Goal: Find contact information: Find contact information

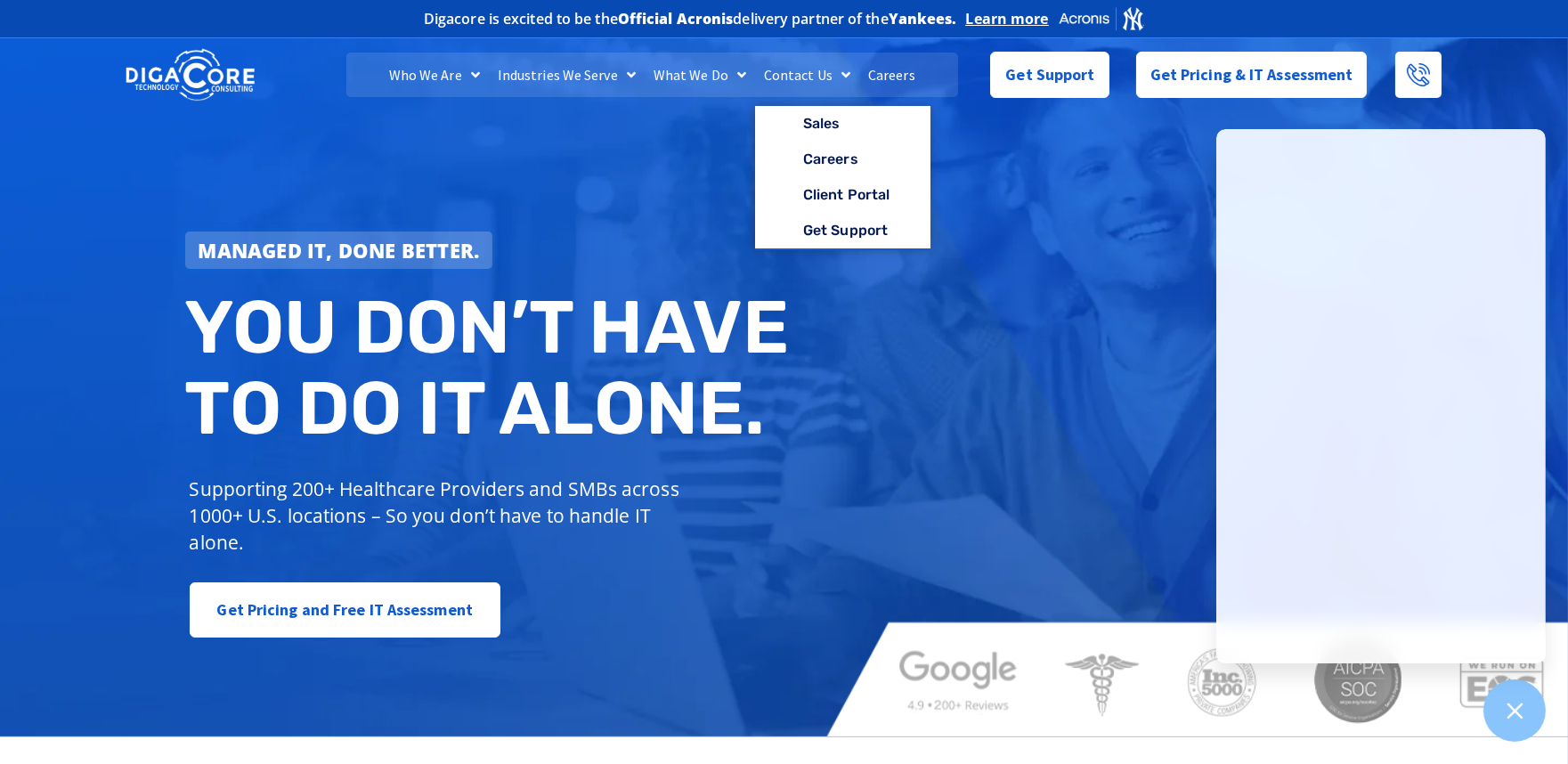
click at [807, 72] on link "Contact Us" at bounding box center [807, 75] width 105 height 45
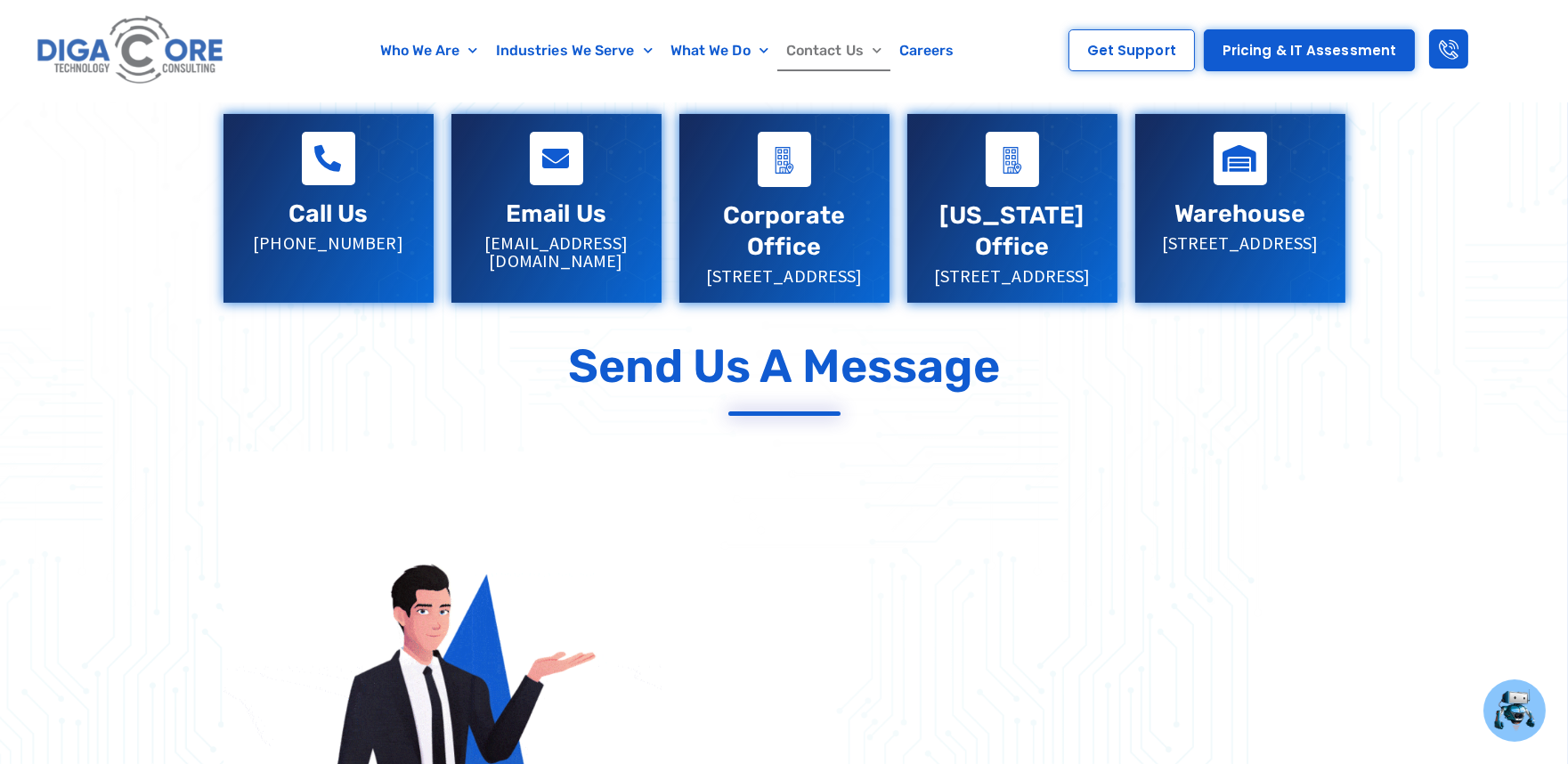
scroll to position [197, 0]
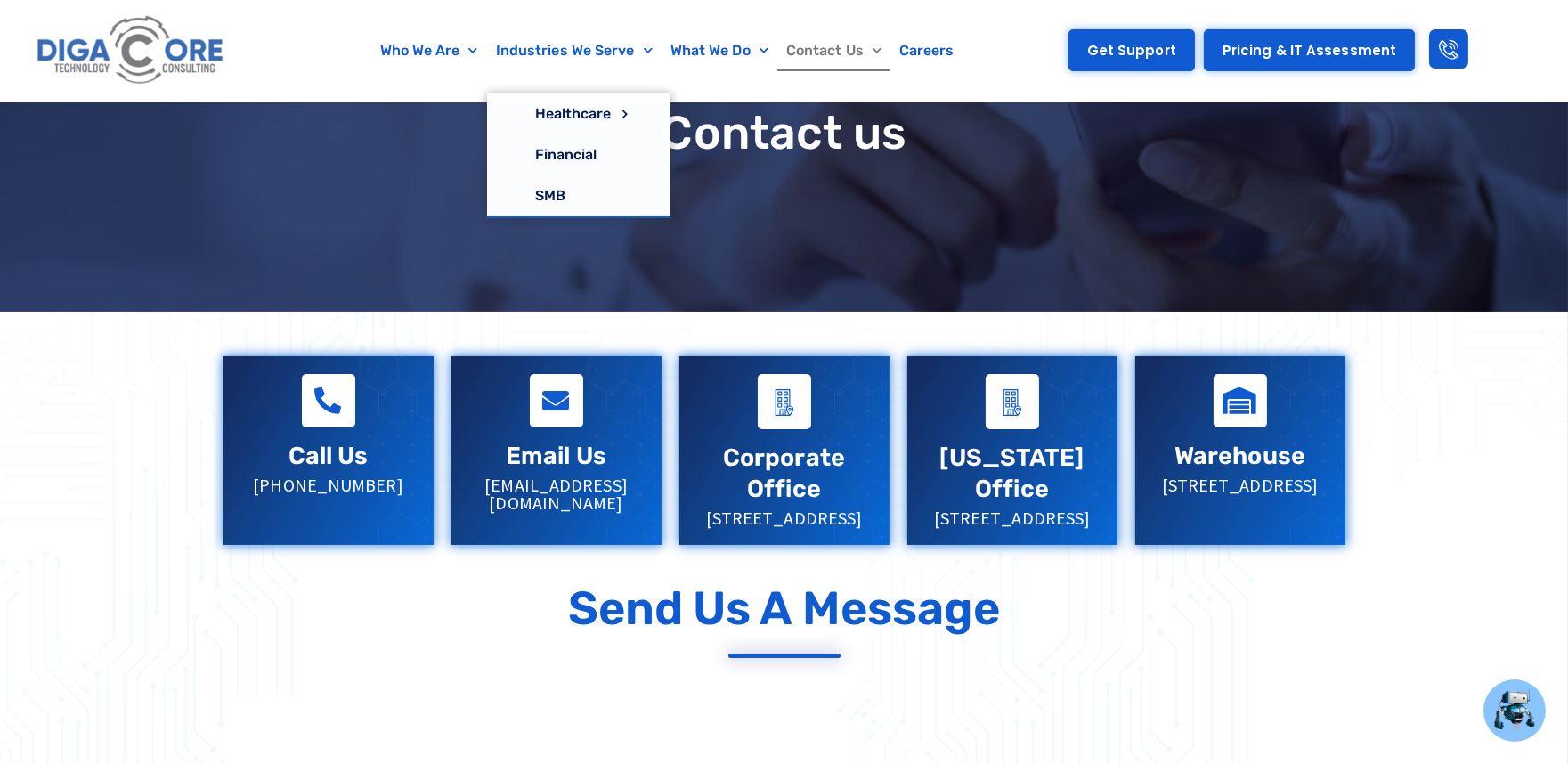
click at [1173, 60] on link "Get Support" at bounding box center [1131, 50] width 127 height 42
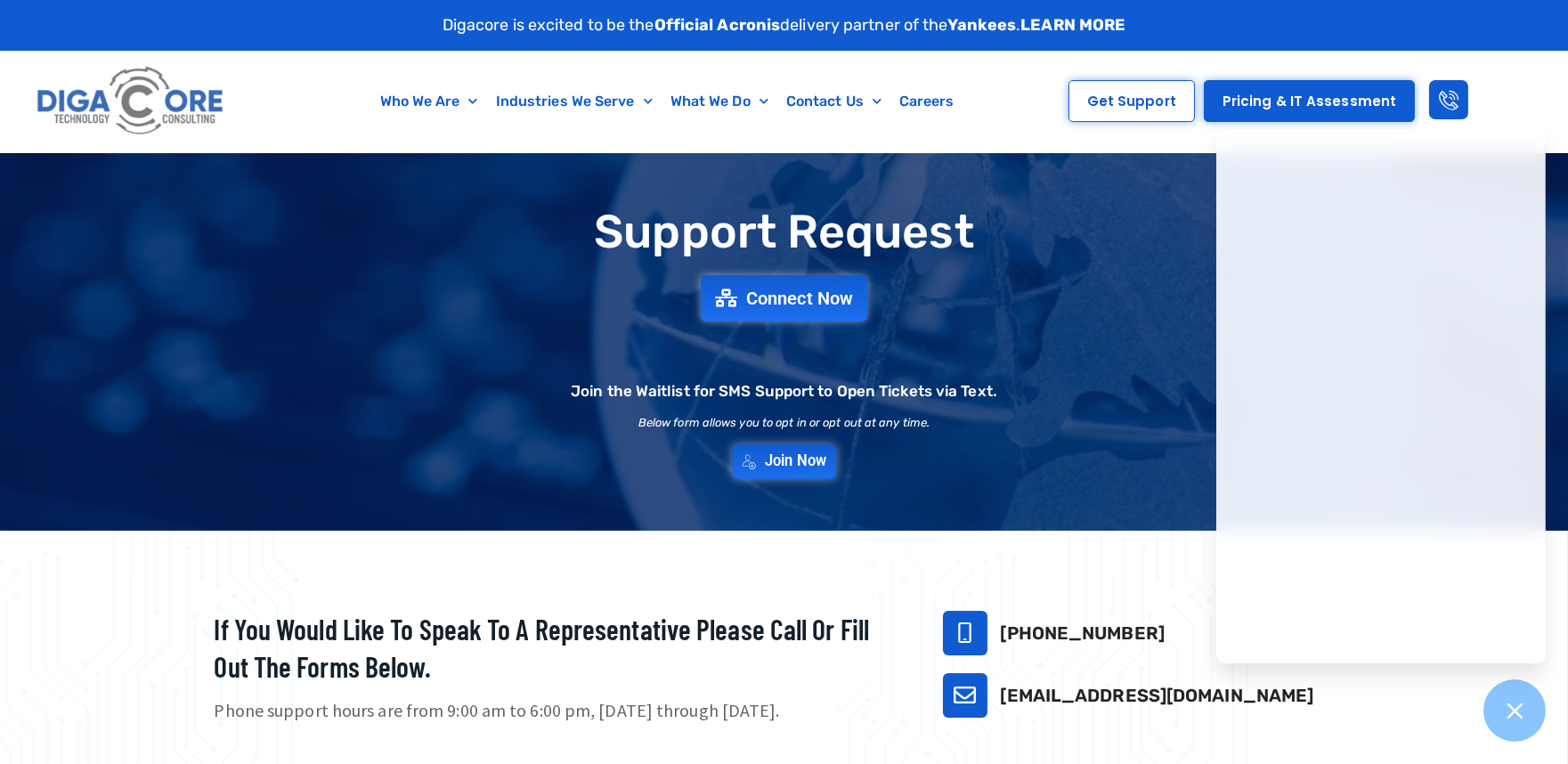
click at [768, 454] on span "Join Now" at bounding box center [796, 461] width 62 height 15
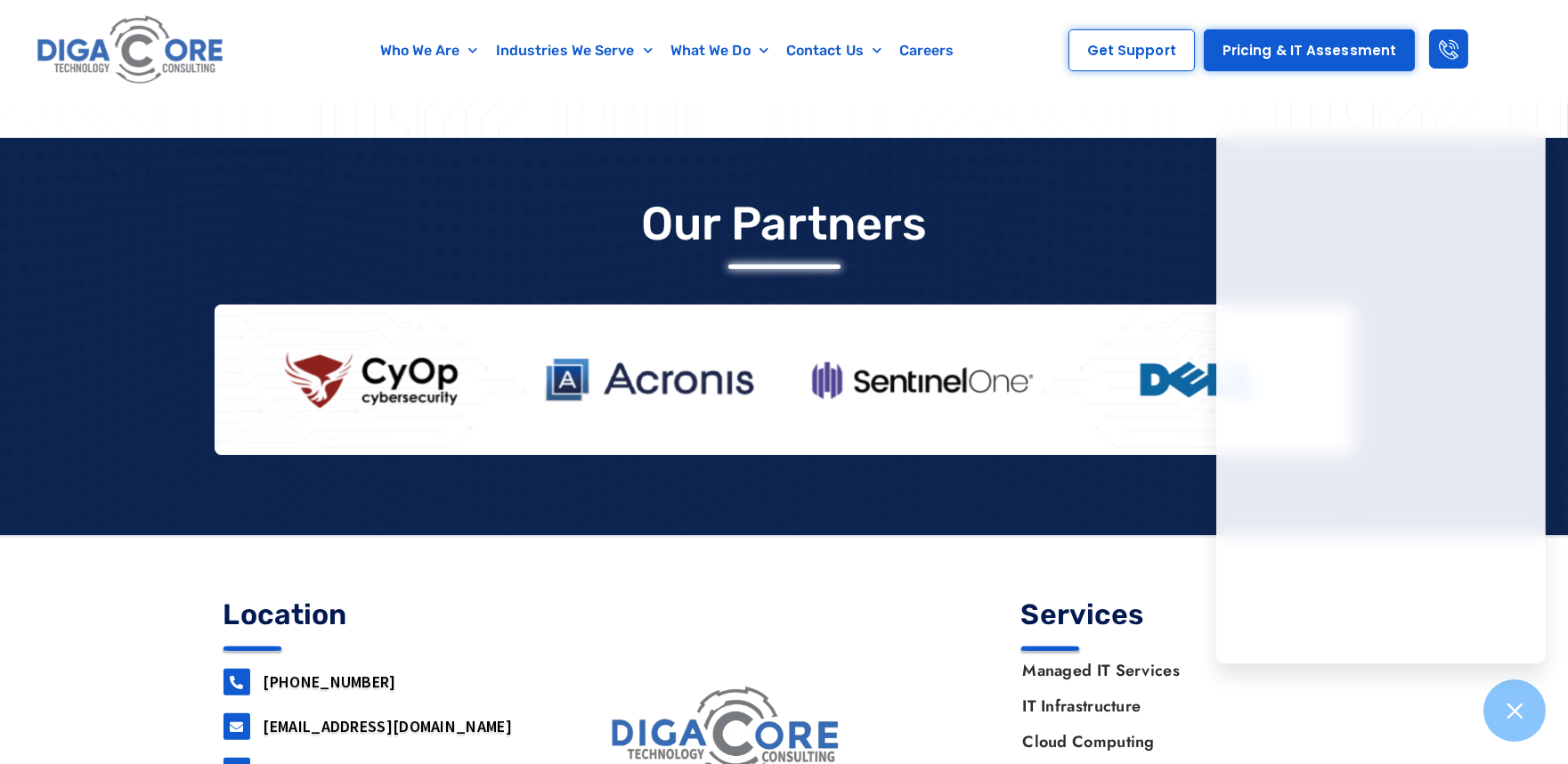
scroll to position [1573, 0]
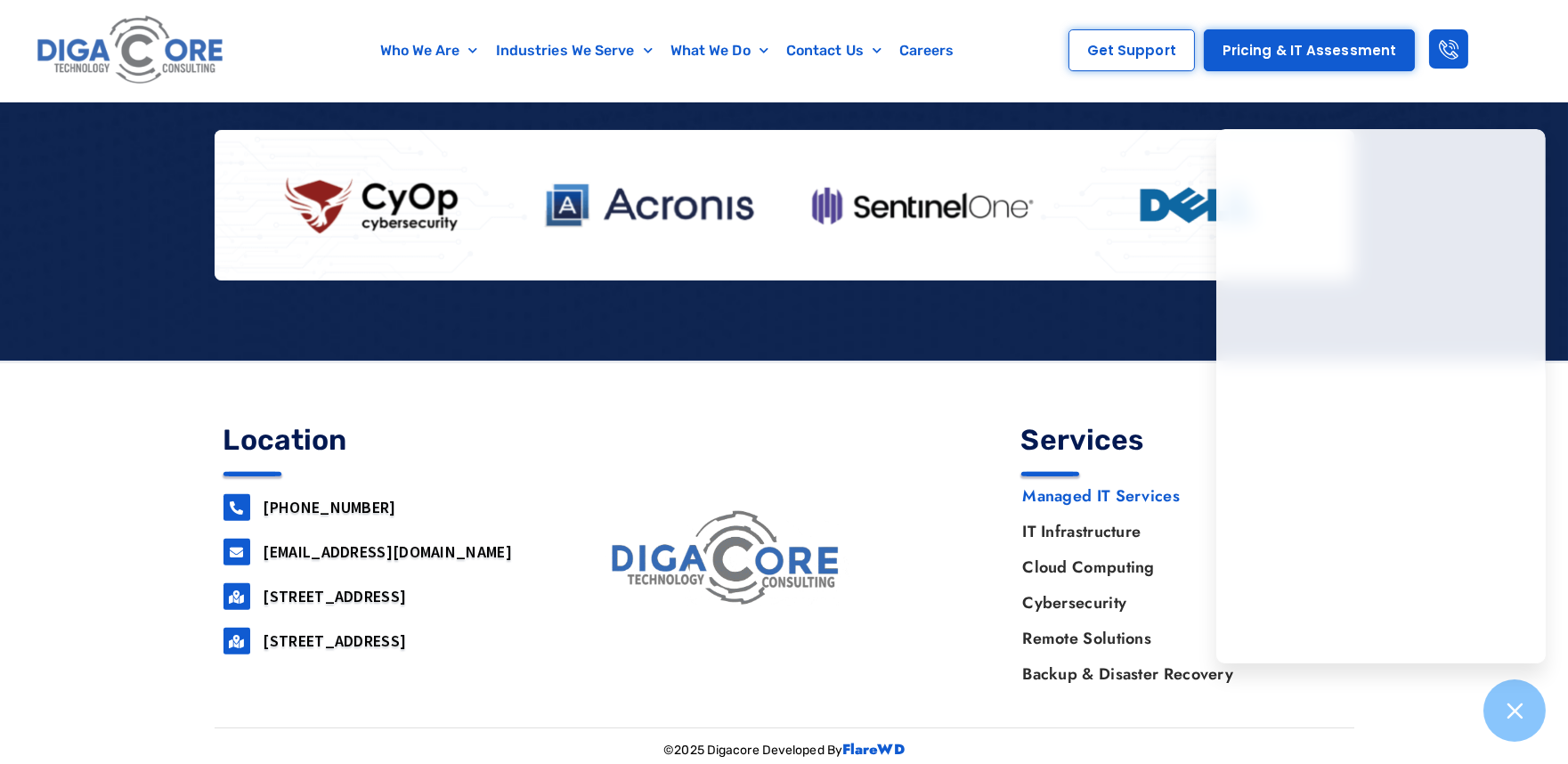
click at [1088, 495] on link "Managed IT Services" at bounding box center [1174, 496] width 340 height 36
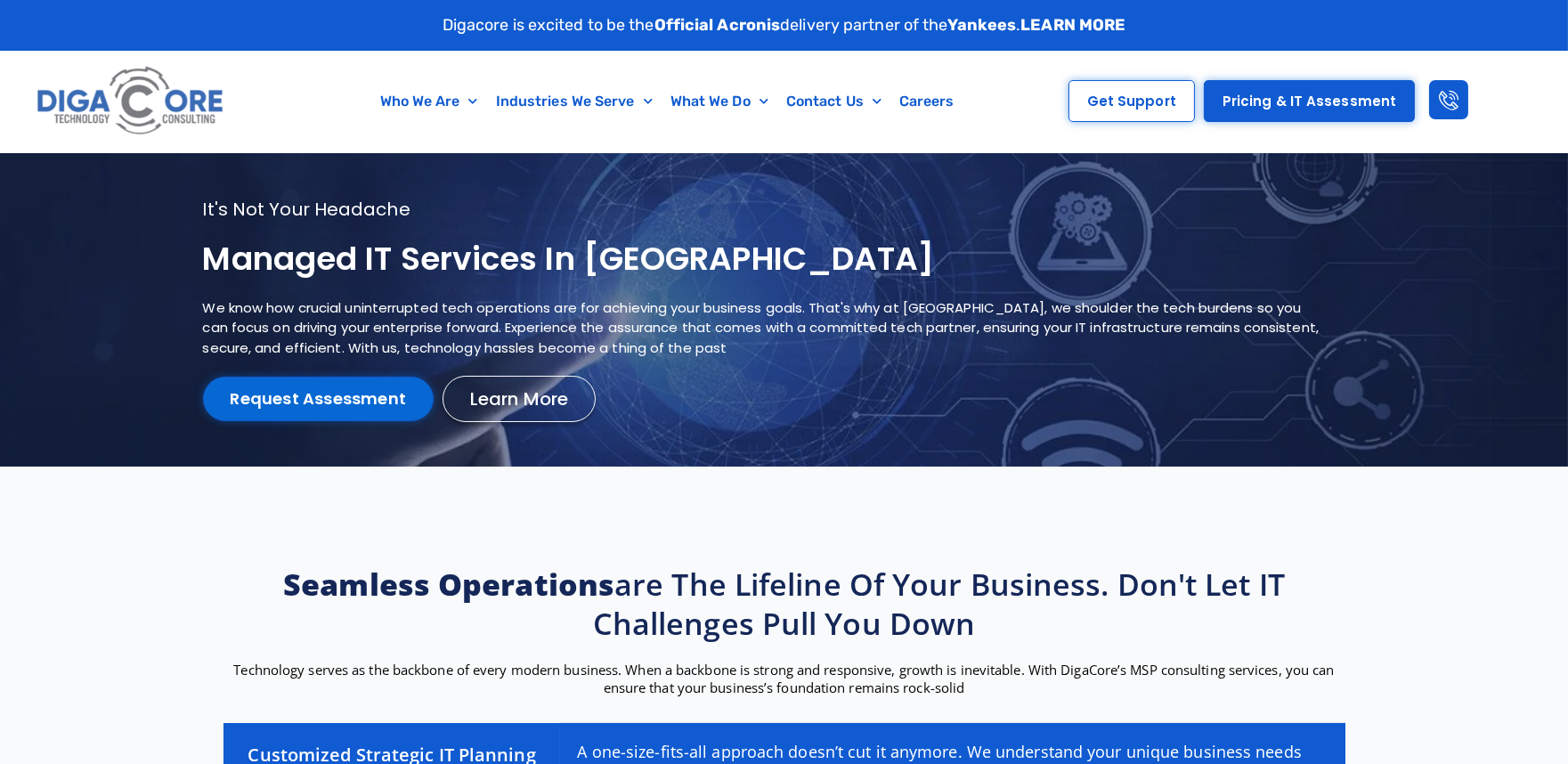
click at [280, 385] on link "Request Assessment" at bounding box center [319, 398] width 231 height 45
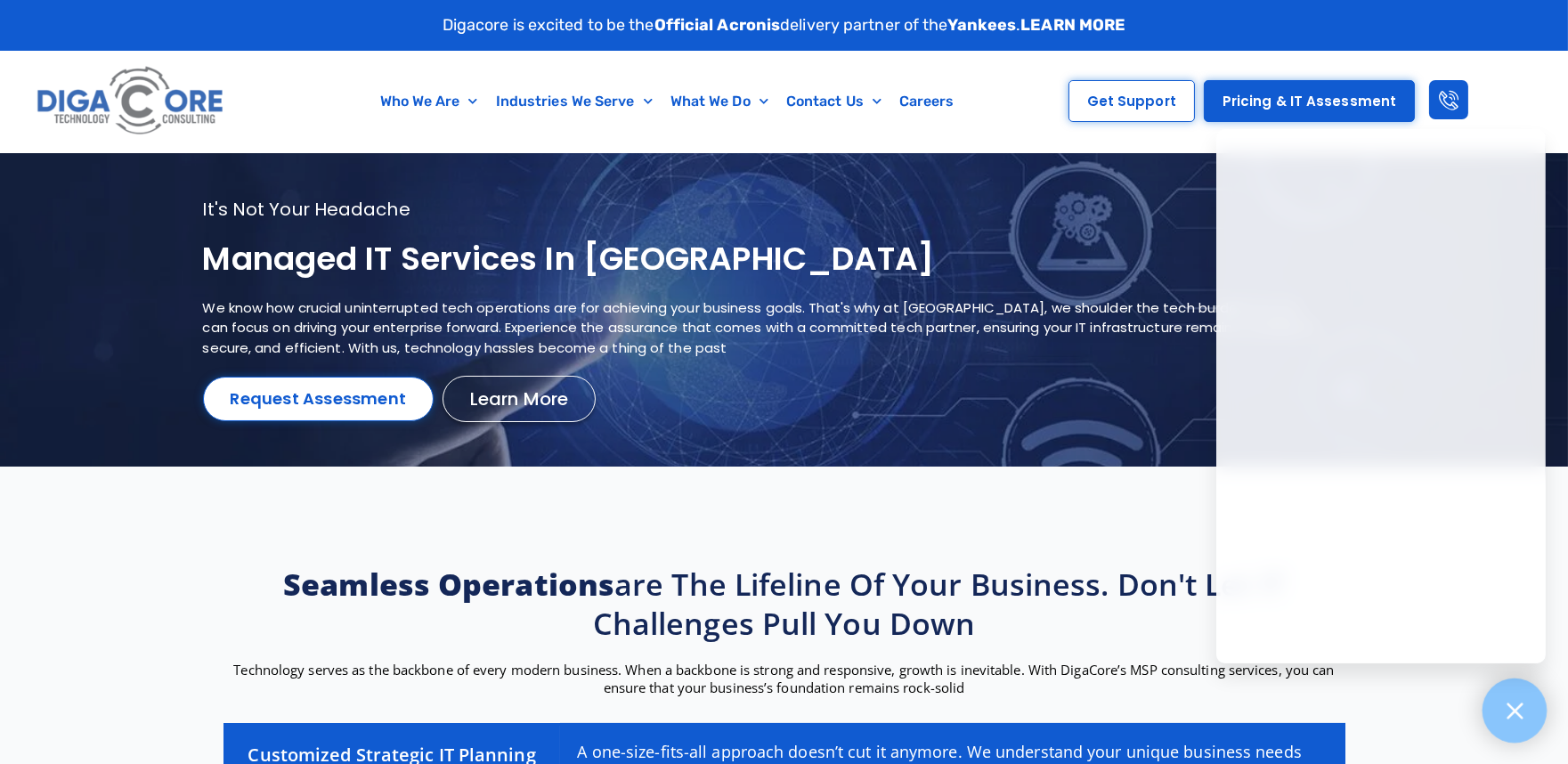
click at [1505, 700] on icon at bounding box center [1513, 709] width 23 height 23
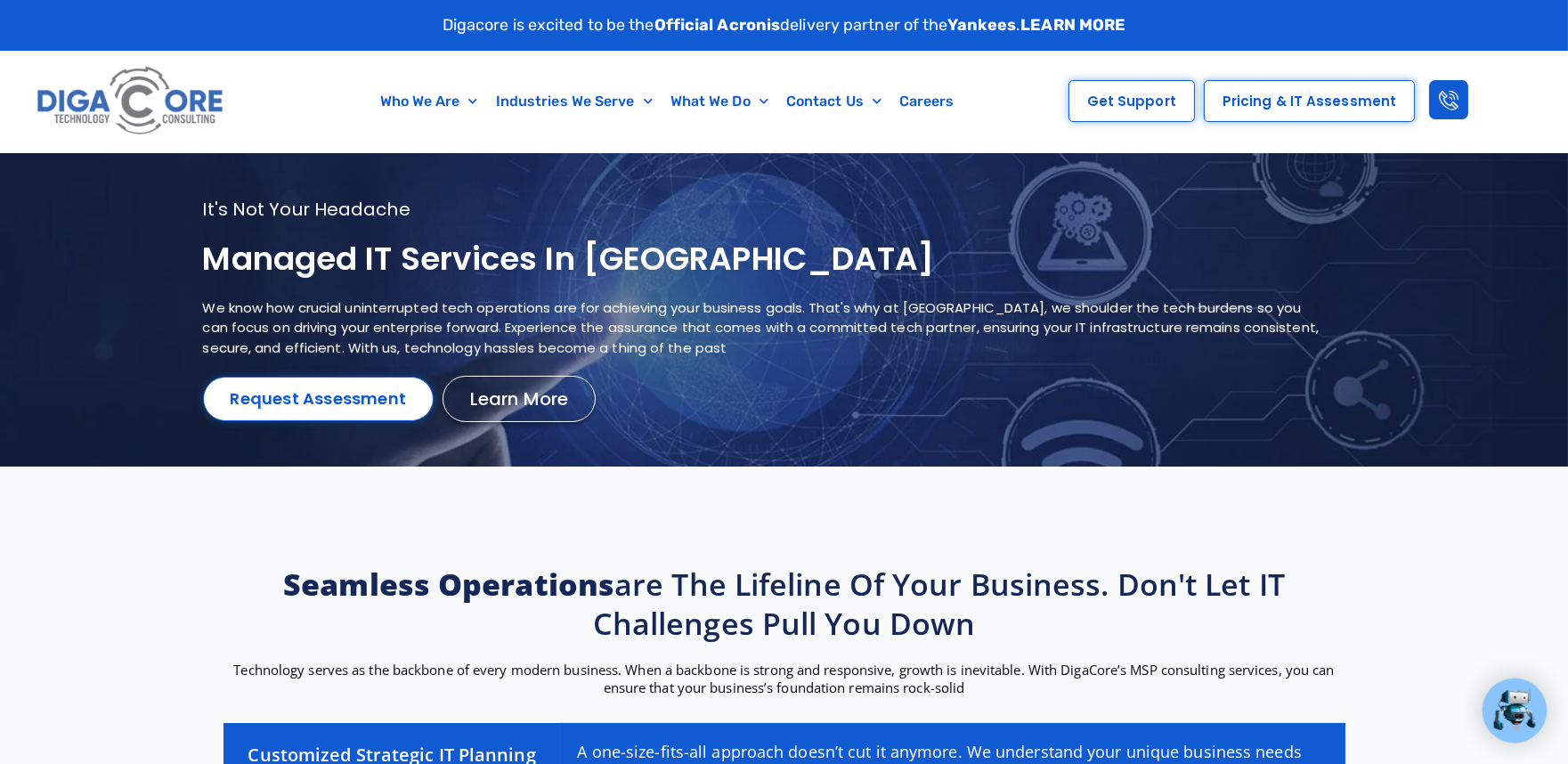
click at [1280, 99] on span "Pricing & IT Assessment" at bounding box center [1309, 101] width 173 height 13
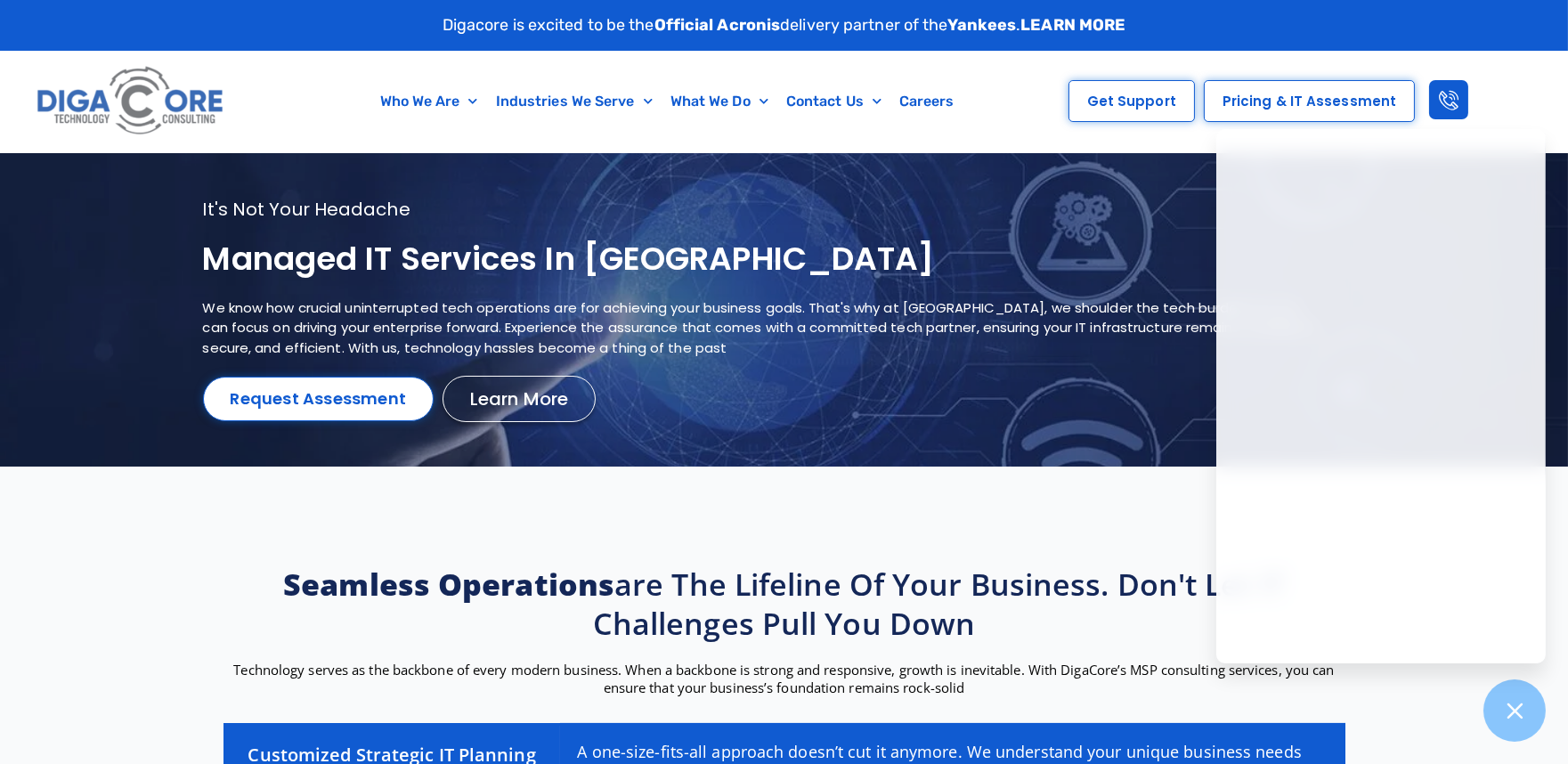
click at [1312, 104] on span "Pricing & IT Assessment" at bounding box center [1309, 101] width 173 height 13
drag, startPoint x: 1239, startPoint y: 69, endPoint x: 1306, endPoint y: 99, distance: 73.4
click at [1306, 99] on div "Get Support Pricing & IT Assessment" at bounding box center [1269, 102] width 472 height 102
copy span "Pricing & IT"
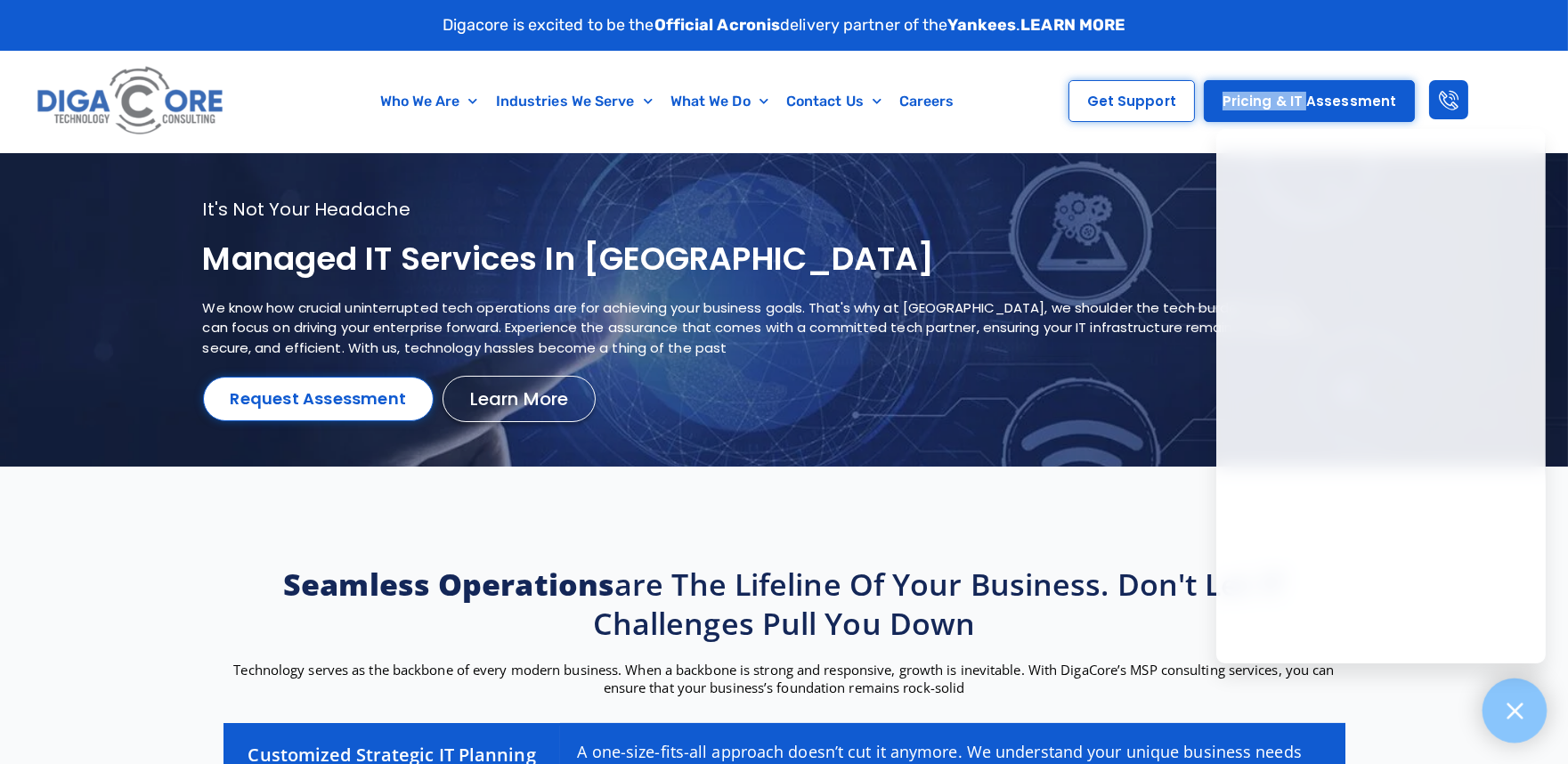
click at [1509, 721] on icon at bounding box center [1513, 709] width 23 height 23
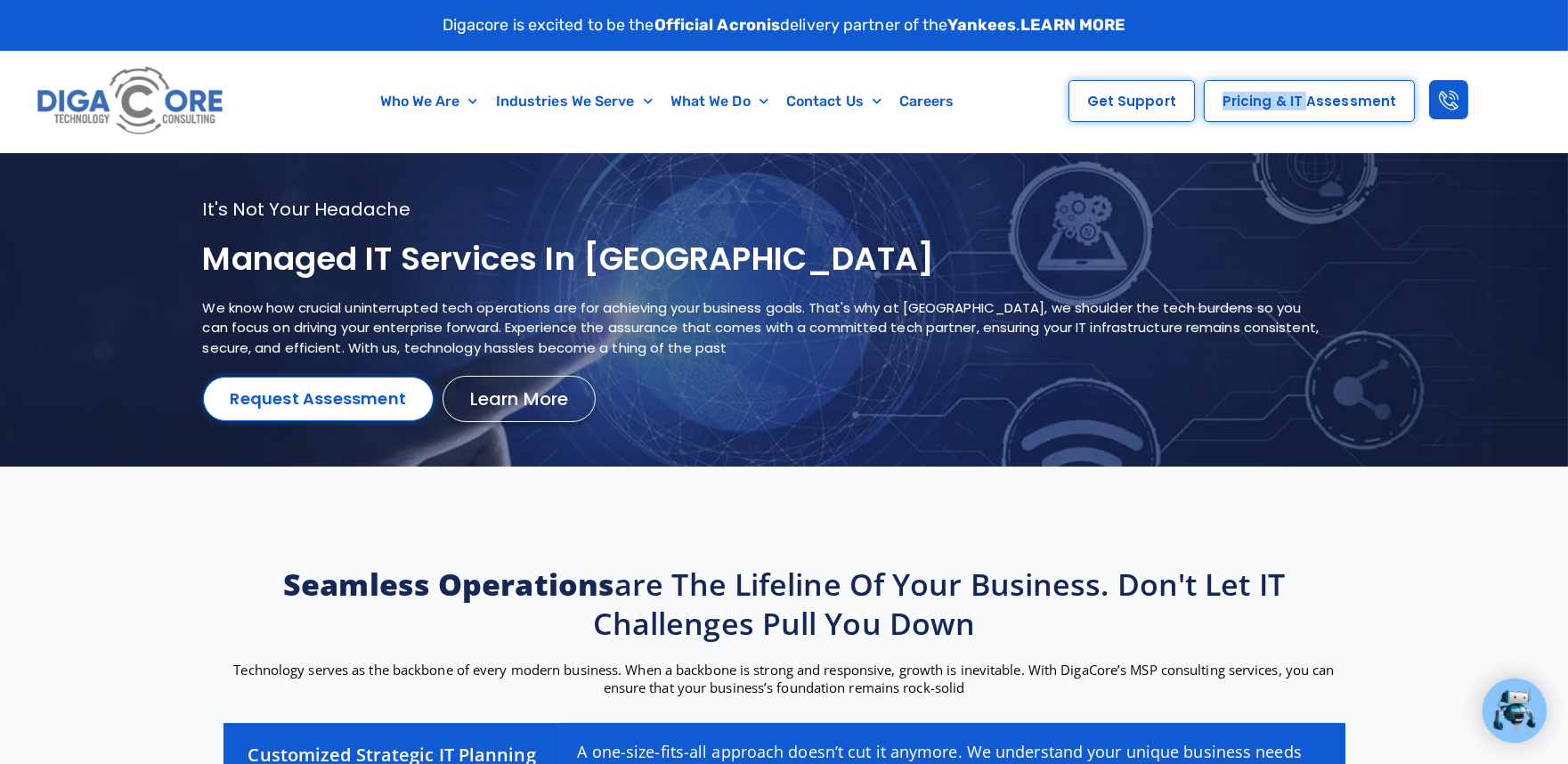
click at [1250, 114] on link "Pricing & IT Assessment" at bounding box center [1309, 101] width 211 height 42
